Goal: Check status: Check status

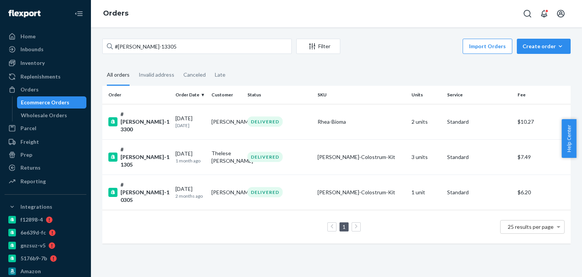
click at [142, 43] on input "#[PERSON_NAME]-13305" at bounding box center [196, 46] width 189 height 15
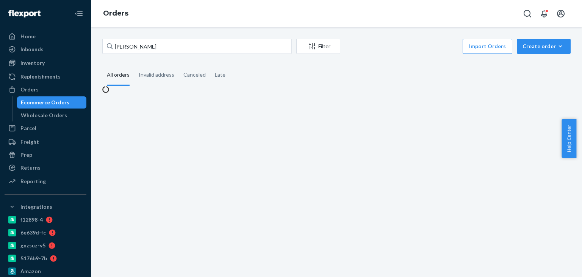
type input "[PERSON_NAME]"
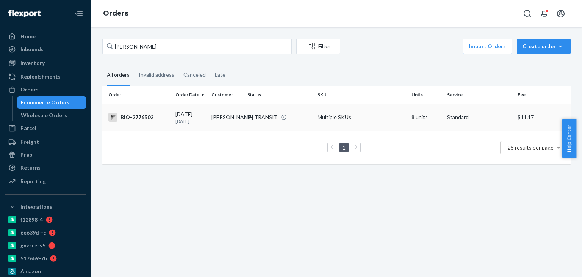
click at [148, 123] on td "BIO-2776502" at bounding box center [137, 117] width 70 height 27
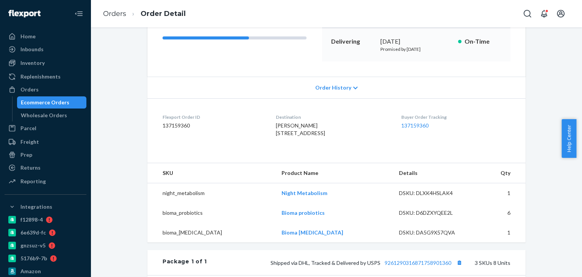
scroll to position [189, 0]
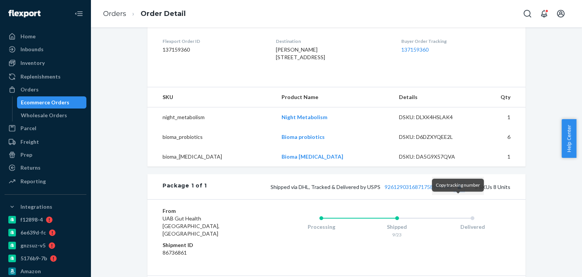
click at [458, 191] on button "Copy tracking number" at bounding box center [459, 187] width 10 height 10
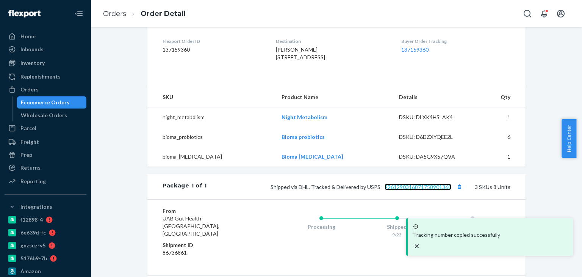
click at [410, 190] on link "9261290316871758901360" at bounding box center [418, 186] width 67 height 6
click at [119, 16] on link "Orders" at bounding box center [114, 13] width 23 height 8
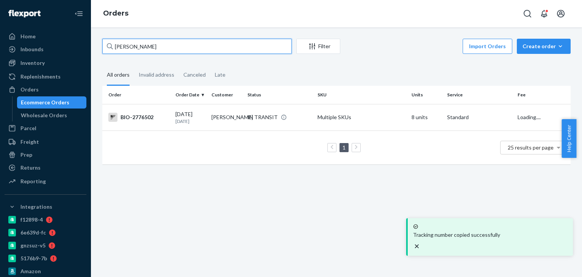
click at [157, 52] on input "[PERSON_NAME]" at bounding box center [196, 46] width 189 height 15
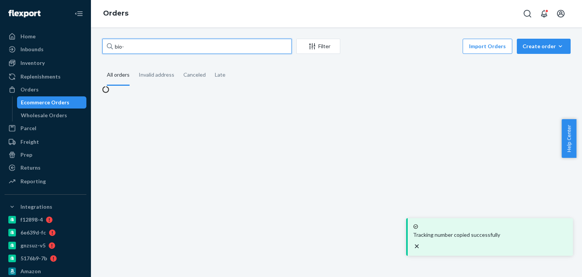
paste input "[EMAIL_ADDRESS][DOMAIN_NAME]"
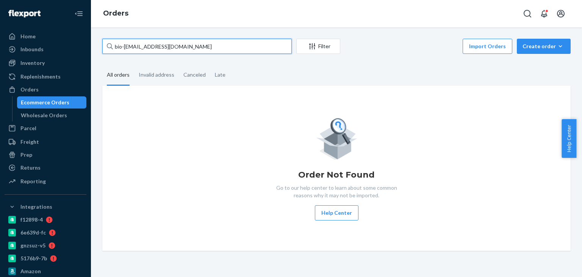
drag, startPoint x: 127, startPoint y: 45, endPoint x: 272, endPoint y: 45, distance: 145.5
click at [272, 46] on input "bio-[EMAIL_ADDRESS][DOMAIN_NAME]" at bounding box center [196, 46] width 189 height 15
paste input "2770781"
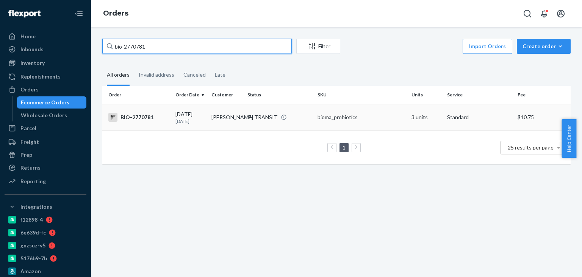
type input "bio-2770781"
click at [142, 117] on div "BIO-2770781" at bounding box center [138, 117] width 61 height 9
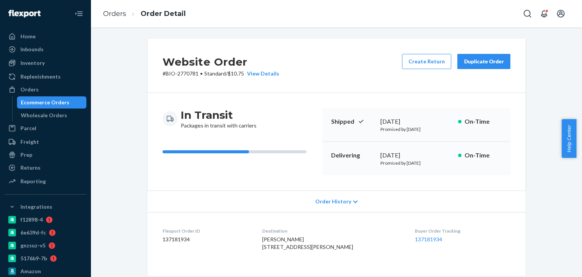
click at [282, 240] on span "[PERSON_NAME] [STREET_ADDRESS][PERSON_NAME]" at bounding box center [307, 243] width 91 height 14
click at [282, 239] on span "[PERSON_NAME] [STREET_ADDRESS][PERSON_NAME]" at bounding box center [307, 243] width 91 height 14
copy span "[PERSON_NAME]"
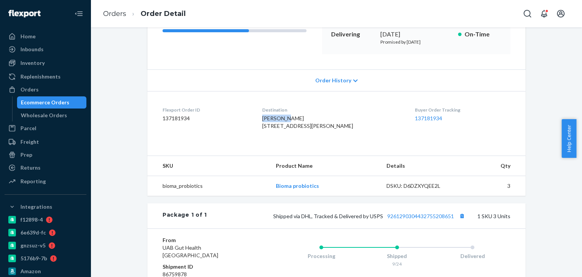
scroll to position [152, 0]
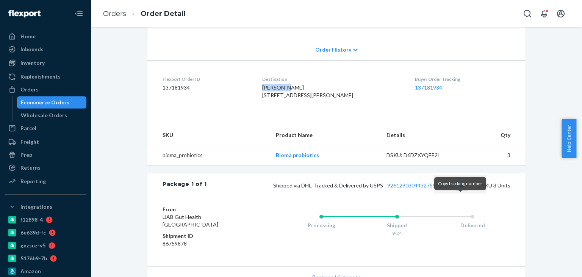
click at [459, 190] on button "Copy tracking number" at bounding box center [462, 185] width 10 height 10
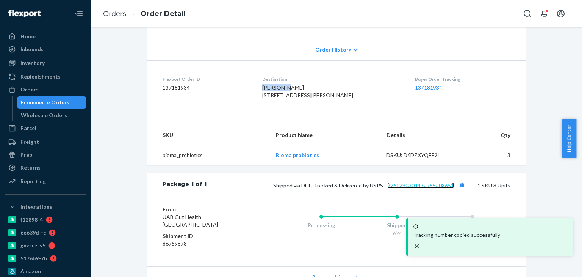
click at [430, 188] on link "9261290304432755208651" at bounding box center [420, 185] width 67 height 6
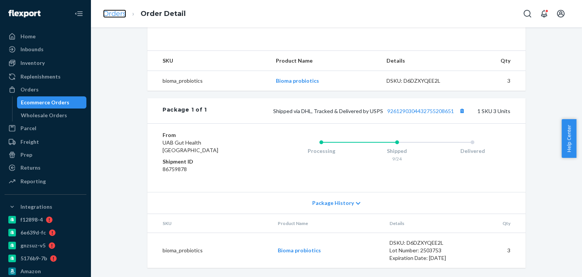
click at [110, 14] on link "Orders" at bounding box center [114, 13] width 23 height 8
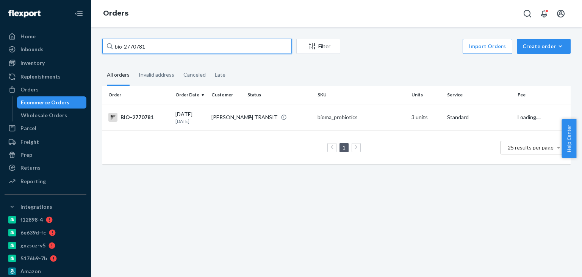
click at [148, 44] on input "bio-2770781" at bounding box center [196, 46] width 189 height 15
paste input "659736"
type input "bio-2659736"
click at [132, 113] on div "BIO-2659736" at bounding box center [138, 117] width 61 height 9
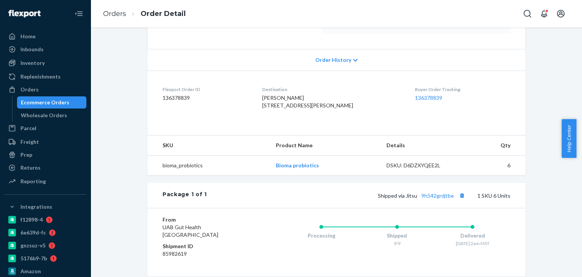
scroll to position [240, 0]
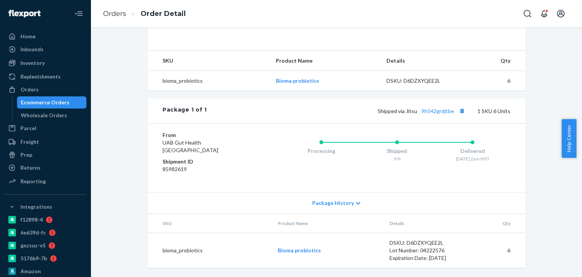
click at [431, 106] on div "Shipped via Jitsu 9h542grdjtbe 1 SKU 6 Units" at bounding box center [359, 111] width 304 height 10
click at [430, 106] on div "Shipped via Jitsu 9h542grdjtbe 1 SKU 6 Units" at bounding box center [359, 111] width 304 height 10
click at [432, 112] on link "9h542grdjtbe" at bounding box center [437, 111] width 33 height 6
drag, startPoint x: 126, startPoint y: 16, endPoint x: 120, endPoint y: 16, distance: 6.4
click at [124, 16] on ol "Orders Order Detail" at bounding box center [144, 14] width 95 height 22
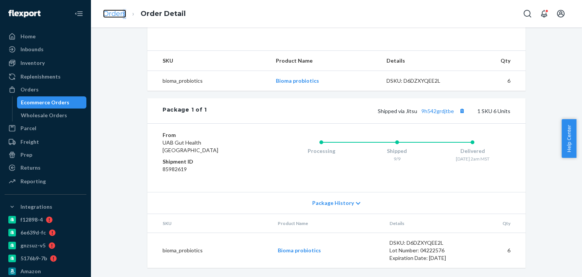
click at [116, 16] on link "Orders" at bounding box center [114, 13] width 23 height 8
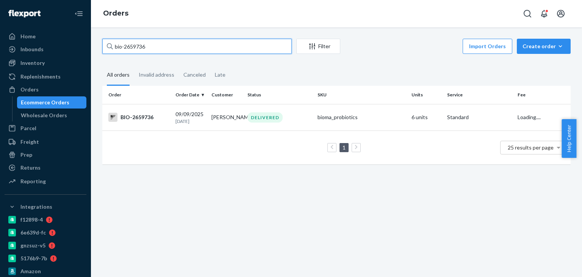
click at [130, 41] on input "bio-2659736" at bounding box center [196, 46] width 189 height 15
paste input "778195"
type input "bio-2778195"
click at [143, 121] on div "BIO-2778195" at bounding box center [138, 117] width 61 height 9
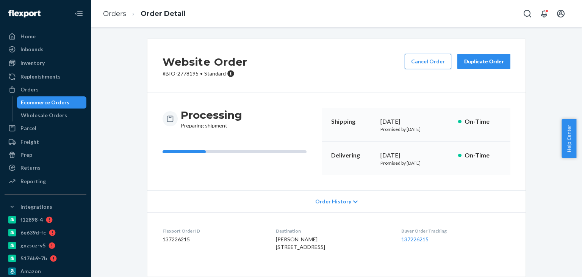
click at [424, 61] on button "Cancel Order" at bounding box center [428, 61] width 47 height 15
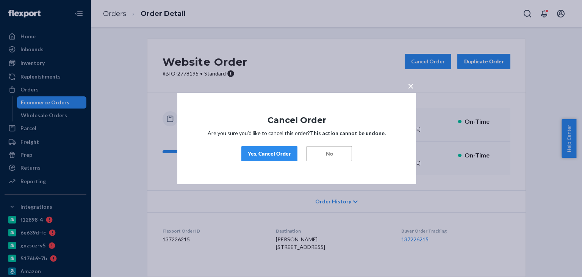
click at [277, 152] on div "Yes, Cancel Order" at bounding box center [269, 154] width 43 height 8
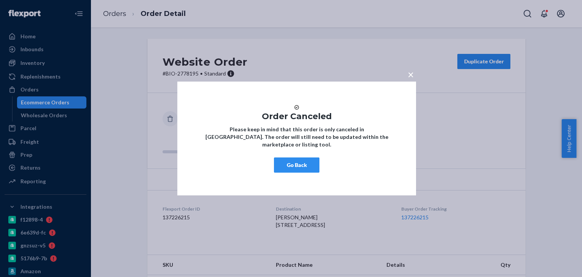
click at [293, 165] on button "Go Back" at bounding box center [296, 164] width 45 height 15
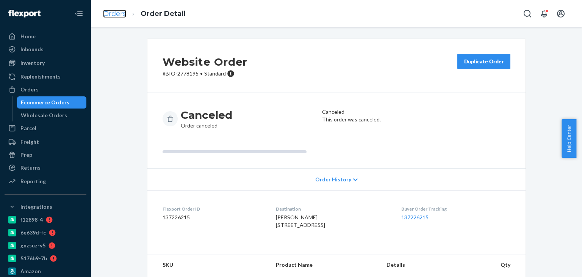
click at [114, 13] on link "Orders" at bounding box center [114, 13] width 23 height 8
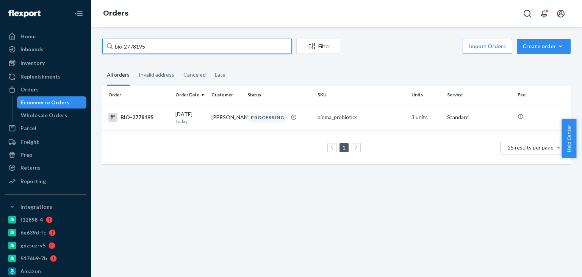
click at [158, 41] on input "bio-2778195" at bounding box center [196, 46] width 189 height 15
click at [169, 45] on input "bio-2778195" at bounding box center [196, 46] width 189 height 15
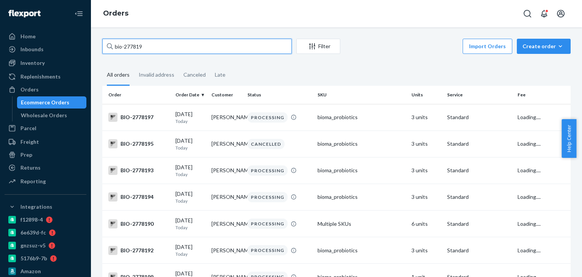
type input "bio-2778195"
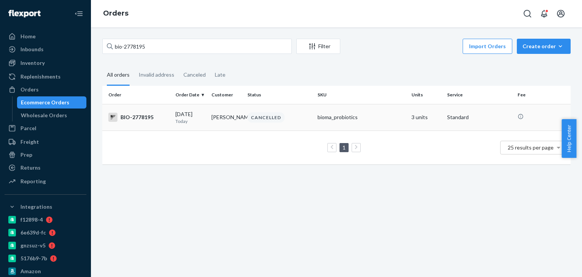
click at [144, 119] on div "BIO-2778195" at bounding box center [138, 117] width 61 height 9
